Goal: Information Seeking & Learning: Learn about a topic

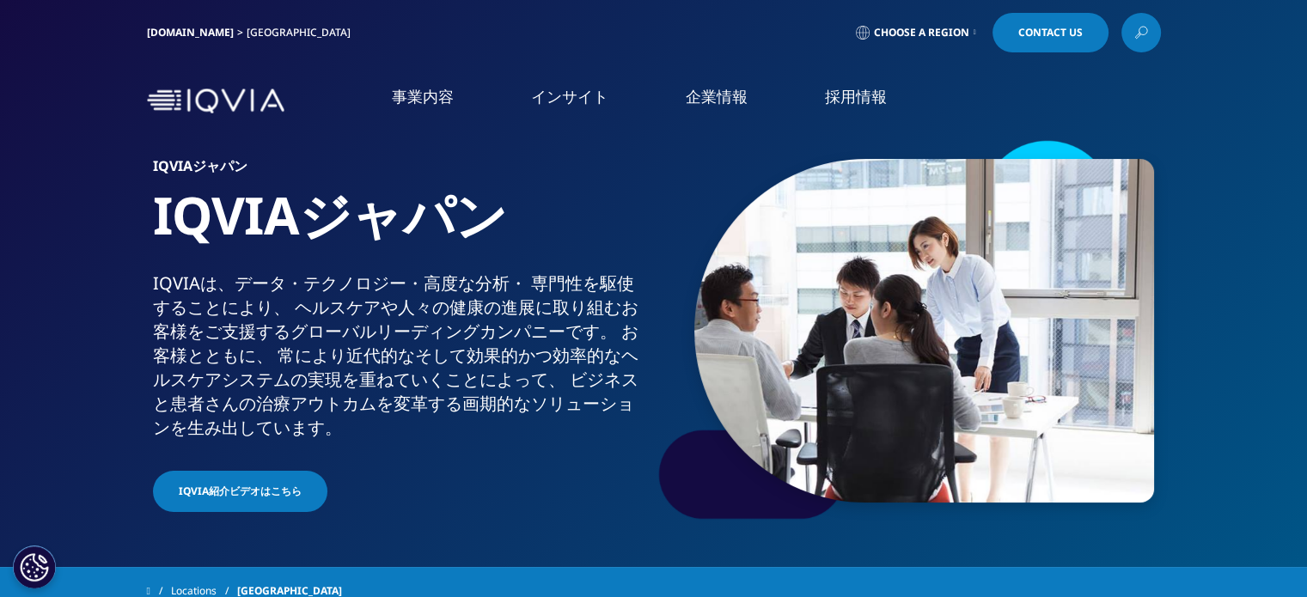
click at [406, 98] on link "事業内容" at bounding box center [423, 96] width 62 height 21
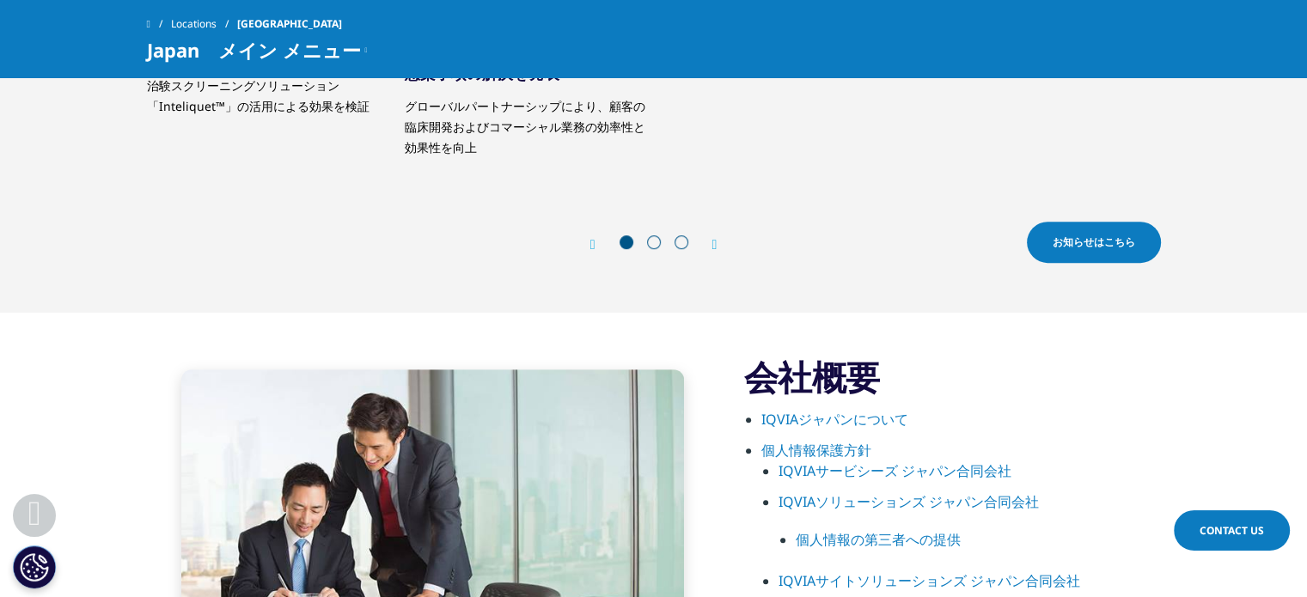
scroll to position [888, 0]
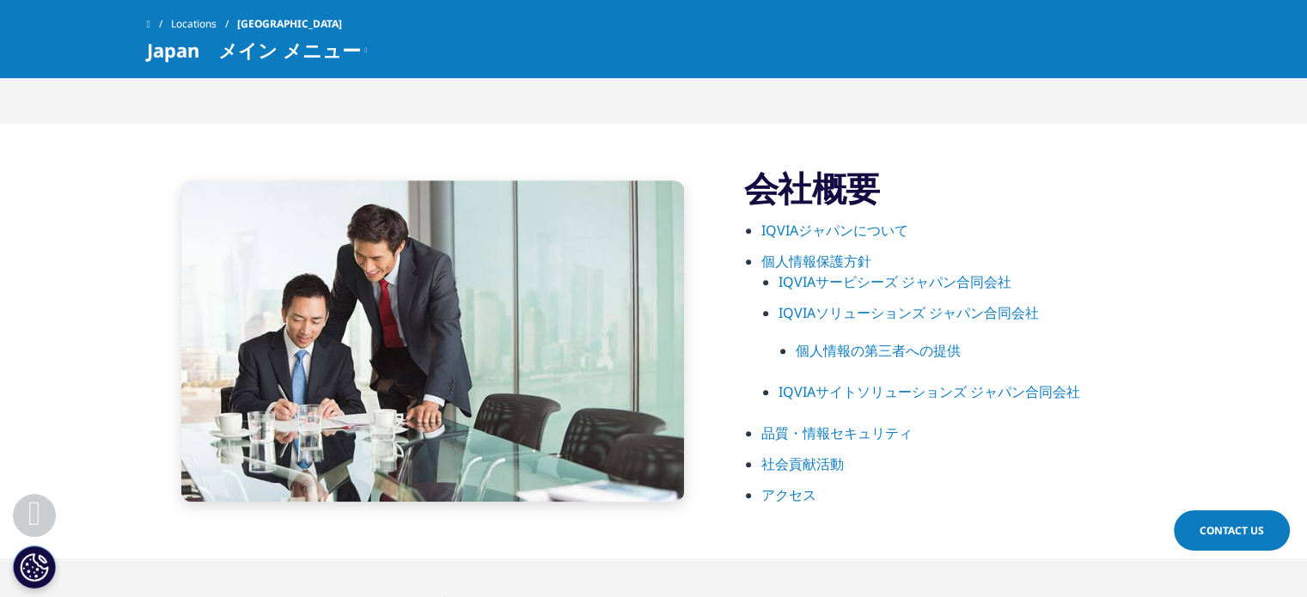
click at [853, 227] on link "IQVIAジャパンについて" at bounding box center [834, 230] width 147 height 19
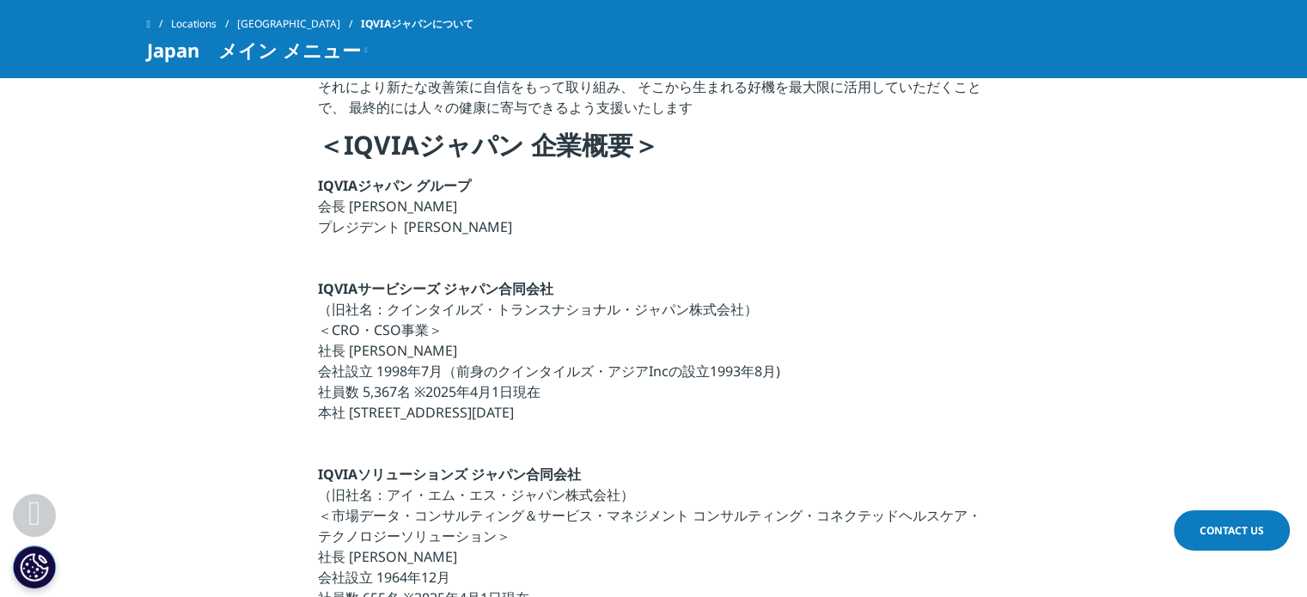
scroll to position [462, 0]
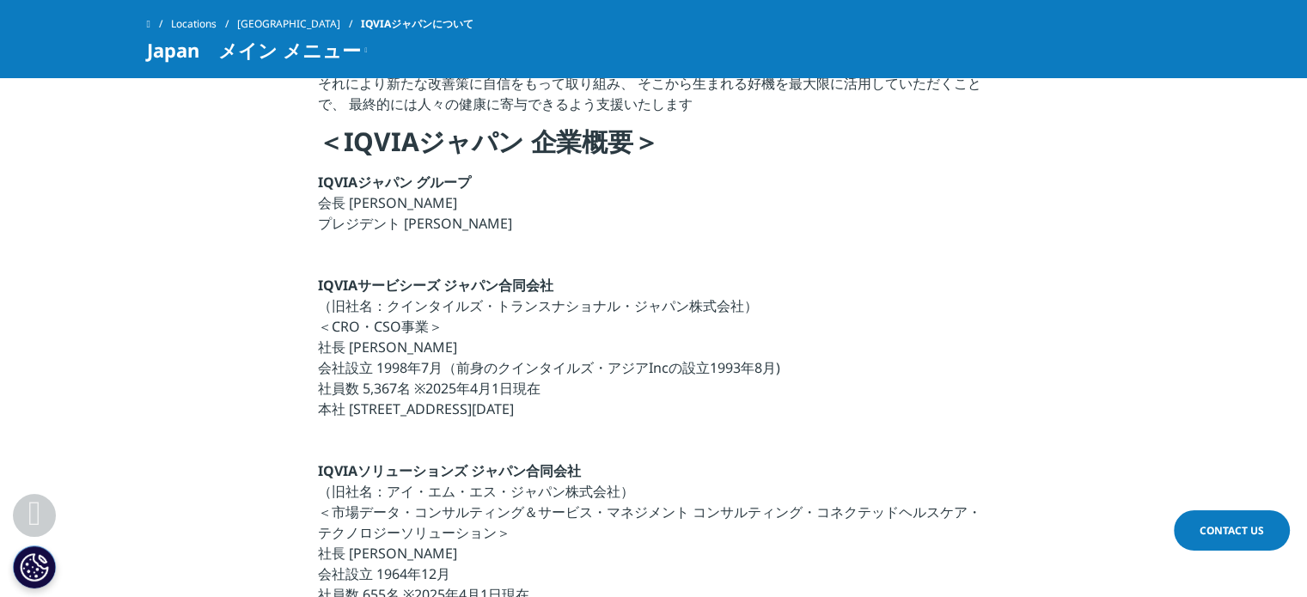
drag, startPoint x: 1310, startPoint y: 113, endPoint x: 1316, endPoint y: 223, distance: 110.2
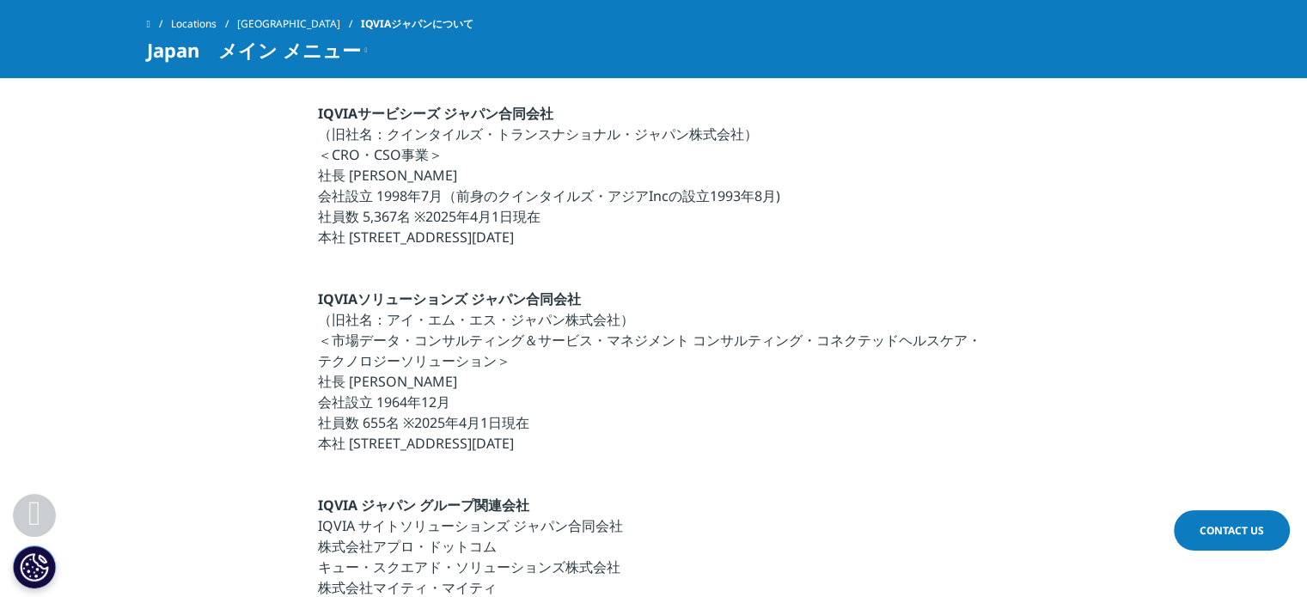
scroll to position [805, 0]
